Goal: Task Accomplishment & Management: Manage account settings

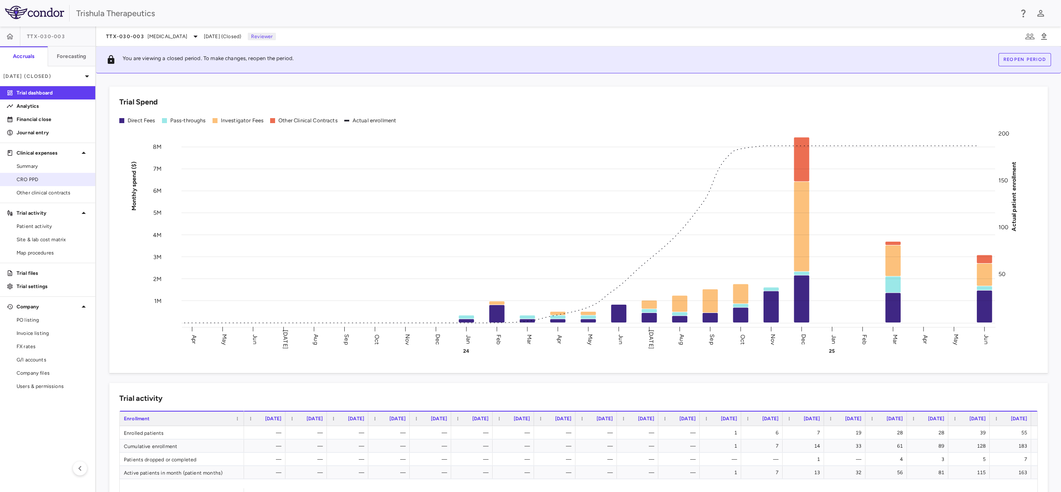
click at [40, 178] on span "CRO PPD" at bounding box center [53, 179] width 72 height 7
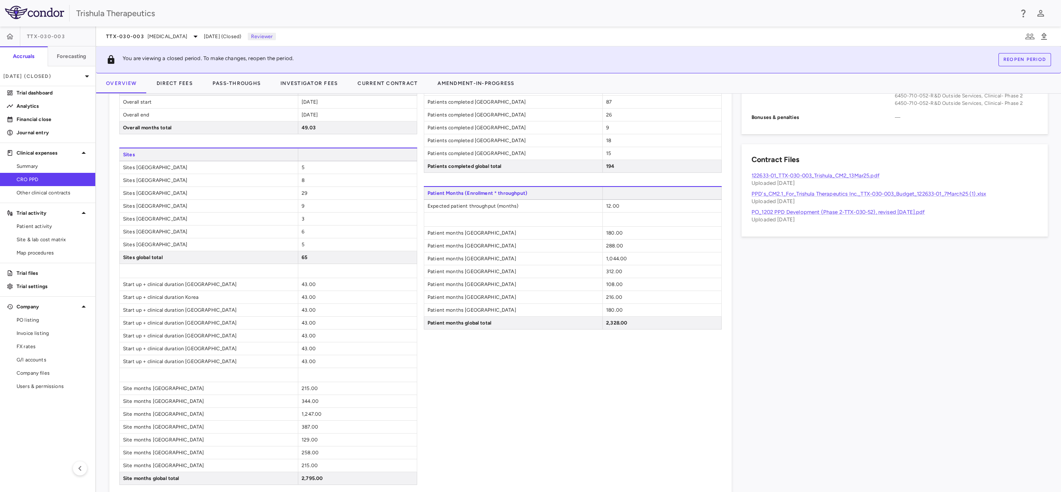
scroll to position [367, 0]
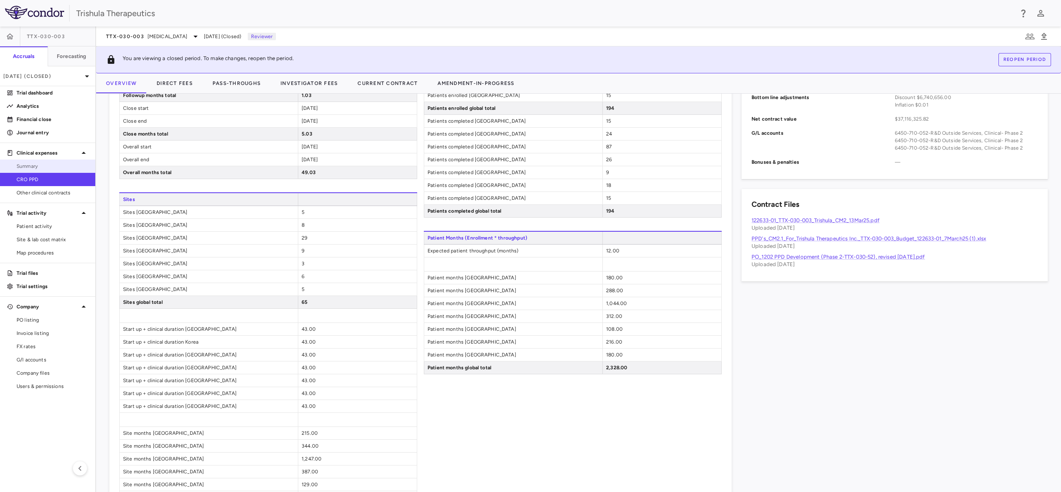
click at [40, 166] on span "Summary" at bounding box center [53, 165] width 72 height 7
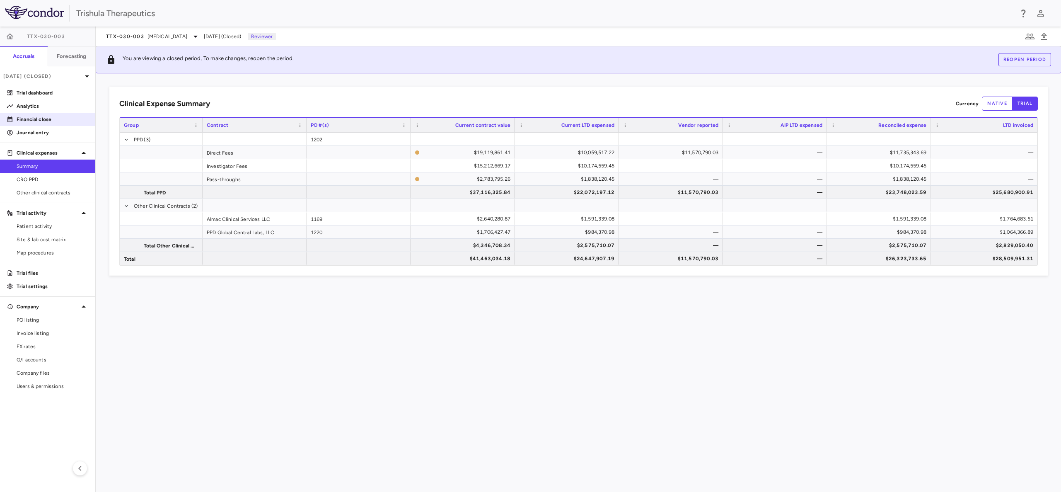
click at [34, 117] on p "Financial close" at bounding box center [53, 119] width 72 height 7
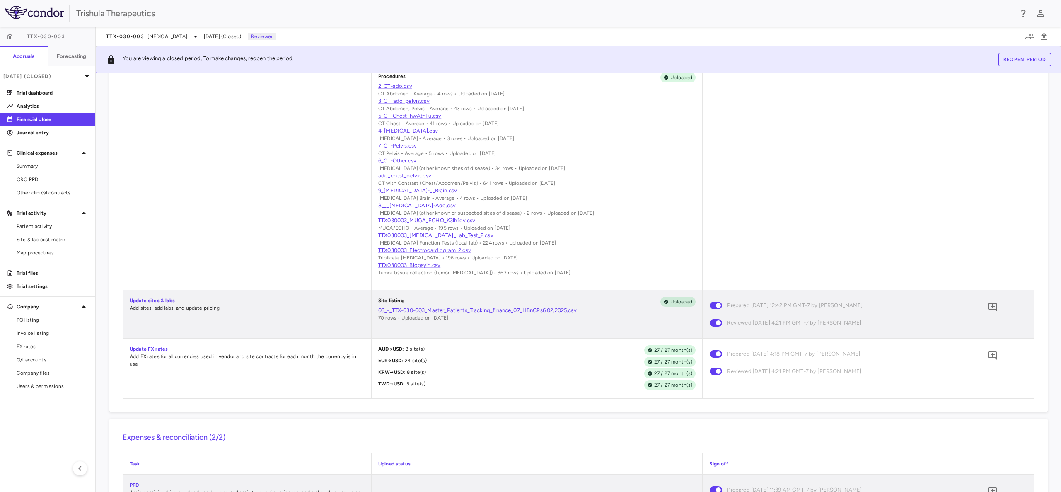
scroll to position [497, 0]
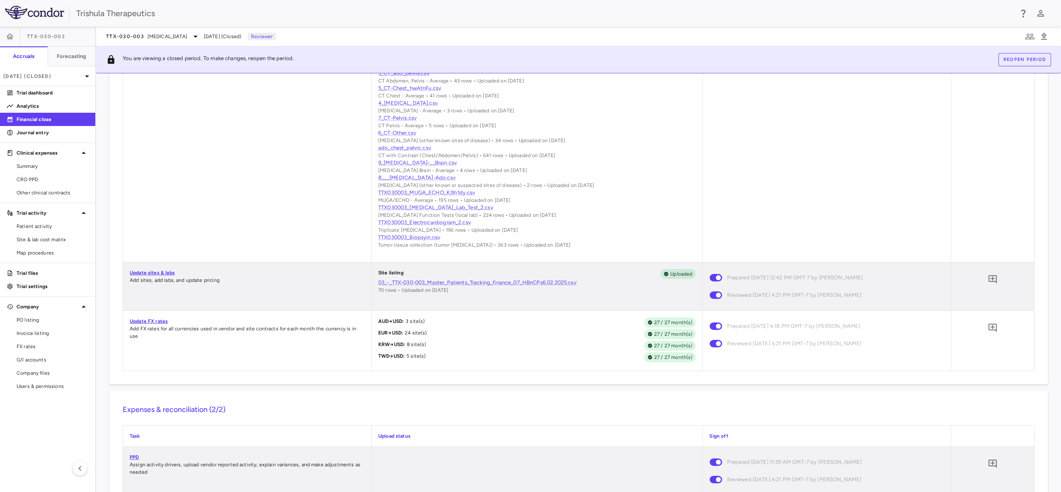
click at [141, 321] on link "Update FX rates" at bounding box center [149, 321] width 38 height 6
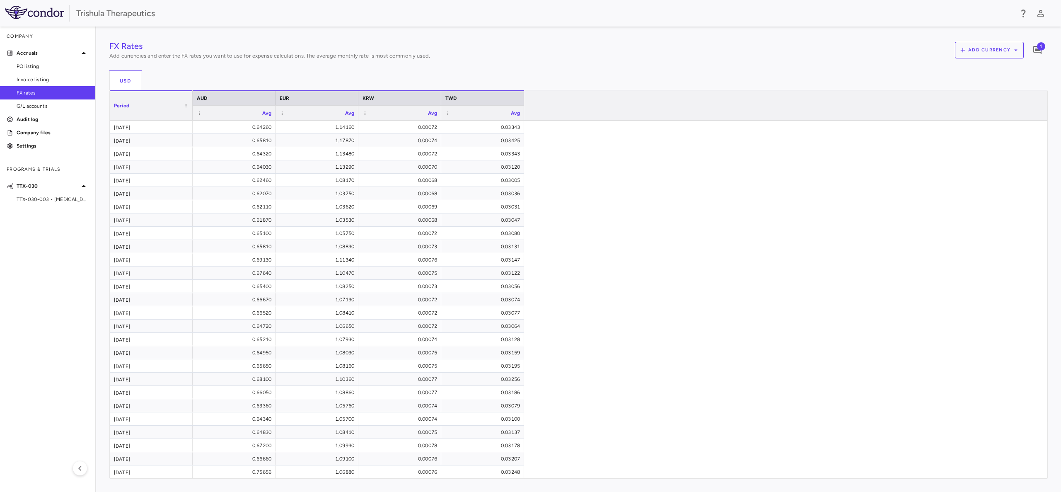
click at [31, 90] on span "FX rates" at bounding box center [53, 92] width 72 height 7
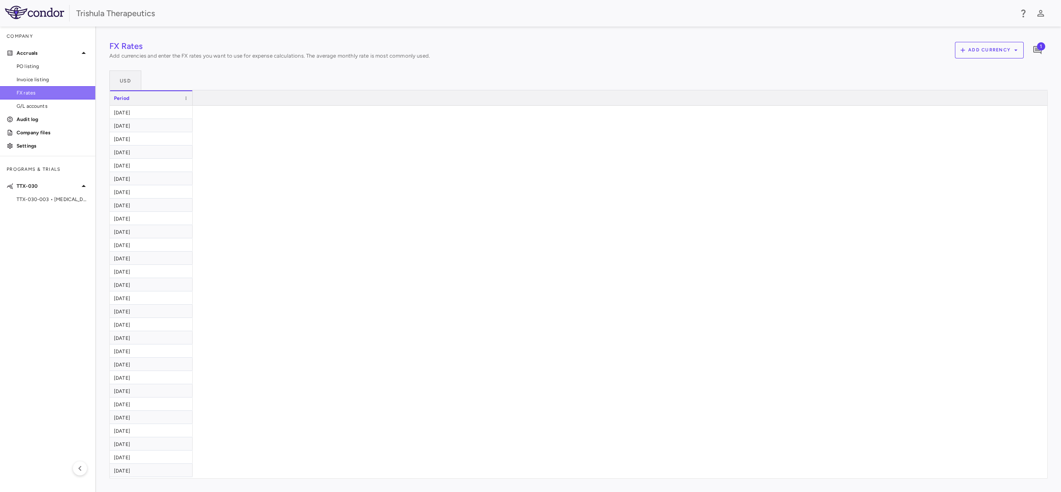
click at [24, 93] on span "FX rates" at bounding box center [53, 92] width 72 height 7
click at [30, 53] on p "Accruals" at bounding box center [48, 52] width 62 height 7
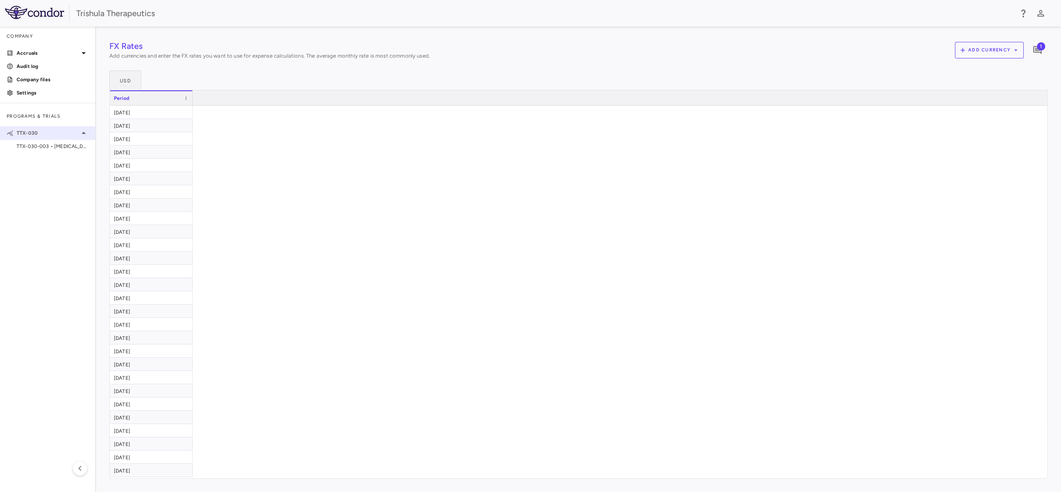
click at [24, 134] on p "TTX-030" at bounding box center [48, 132] width 62 height 7
click at [86, 52] on icon at bounding box center [84, 53] width 10 height 10
click at [43, 133] on p "Company files" at bounding box center [53, 132] width 72 height 7
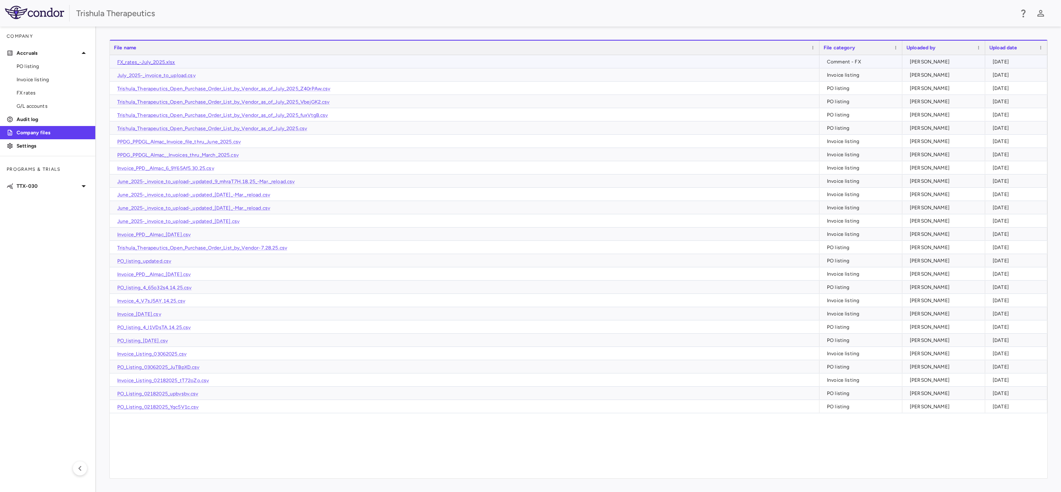
click at [133, 59] on link "FX_rates_-July_2025.xlsx" at bounding box center [146, 62] width 58 height 6
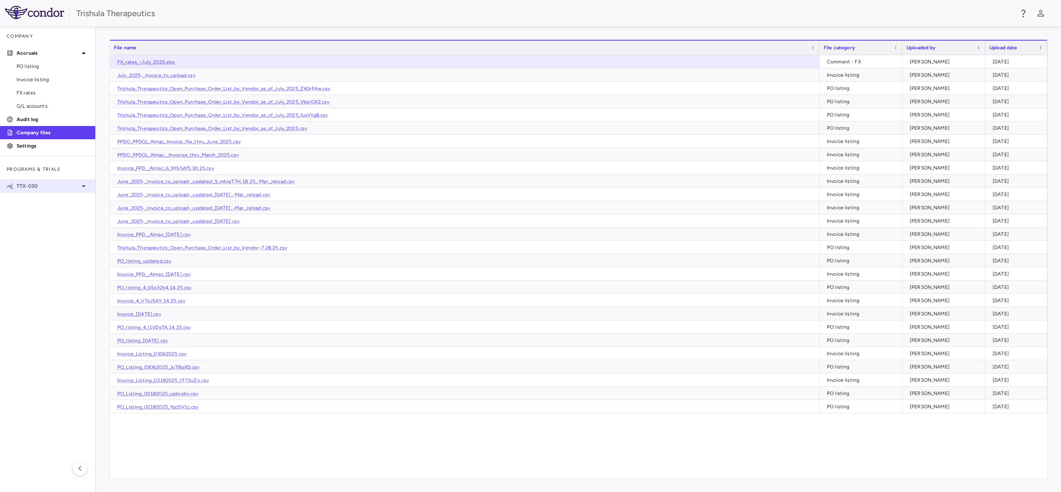
click at [29, 185] on p "TTX-030" at bounding box center [48, 185] width 62 height 7
click at [22, 54] on p "Accruals" at bounding box center [48, 52] width 62 height 7
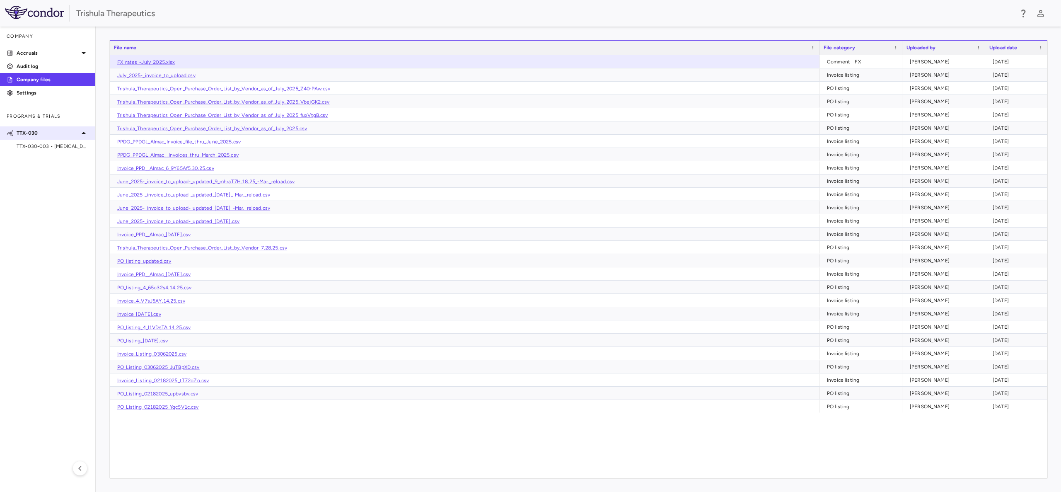
drag, startPoint x: 36, startPoint y: 130, endPoint x: 36, endPoint y: 135, distance: 4.2
click at [36, 130] on p "TTX-030" at bounding box center [48, 132] width 62 height 7
click at [34, 135] on p "TTX-030" at bounding box center [48, 132] width 62 height 7
click at [33, 147] on span "TTX-030-003 • Pancreatic Cancer" at bounding box center [53, 145] width 72 height 7
